Goal: Information Seeking & Learning: Learn about a topic

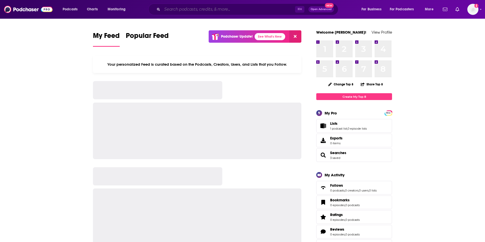
click at [261, 9] on input "Search podcasts, credits, & more..." at bounding box center [228, 9] width 133 height 8
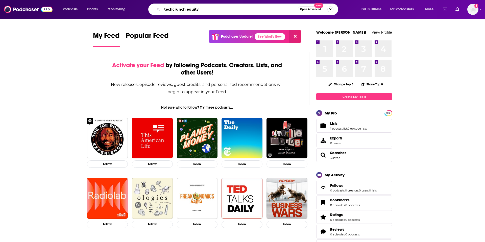
type input "techcrunch equity"
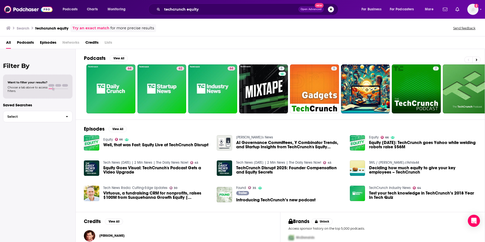
click at [167, 146] on span "Well, that was Fast: Equity Live at TechCrunch Disrupt" at bounding box center [155, 145] width 105 height 4
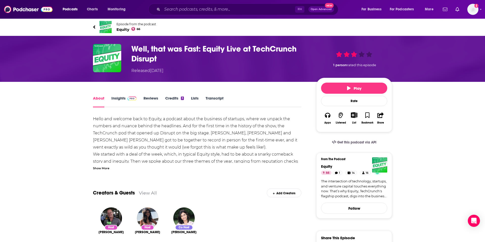
click at [119, 29] on span "Equity 66" at bounding box center [136, 29] width 40 height 5
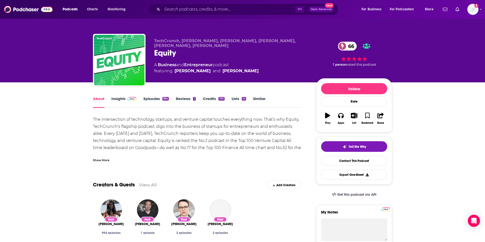
click at [122, 100] on link "Insights" at bounding box center [123, 102] width 25 height 12
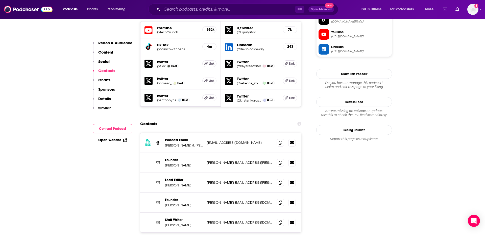
scroll to position [461, 0]
